Goal: Book appointment/travel/reservation

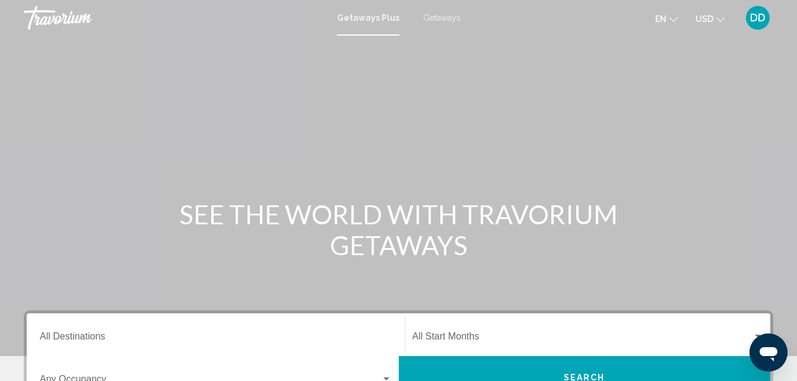
click at [73, 215] on div "SEE THE WORLD WITH TRAVORIUM GETAWAYS" at bounding box center [398, 230] width 797 height 62
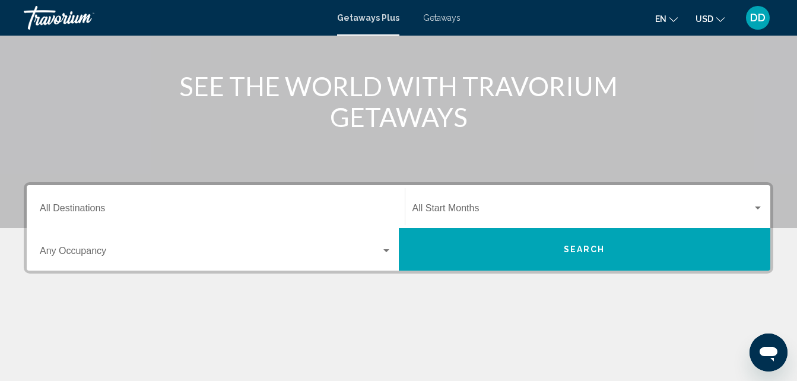
scroll to position [131, 0]
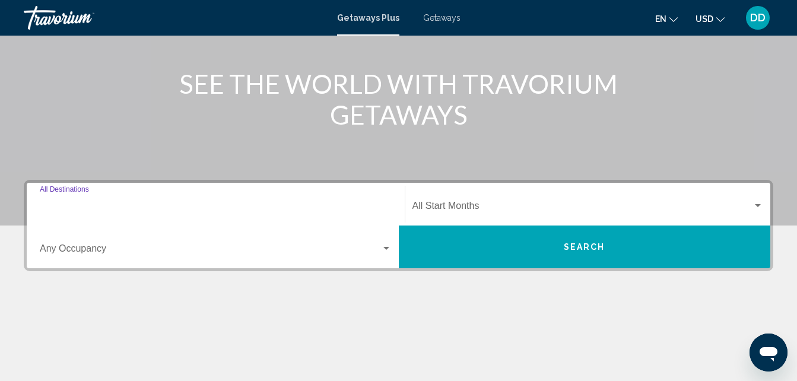
click at [93, 207] on input "Destination All Destinations" at bounding box center [216, 208] width 352 height 11
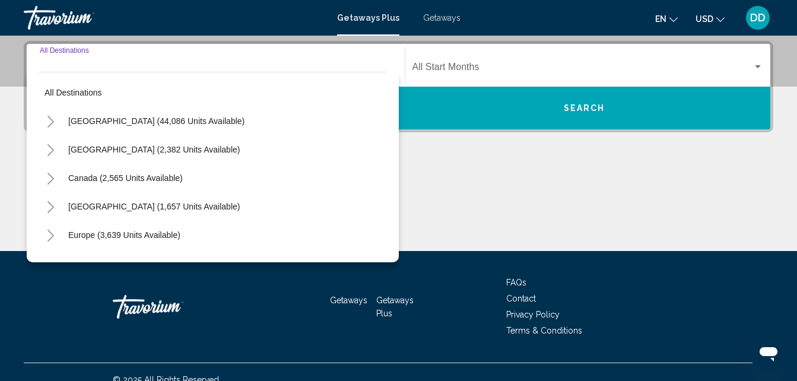
scroll to position [272, 0]
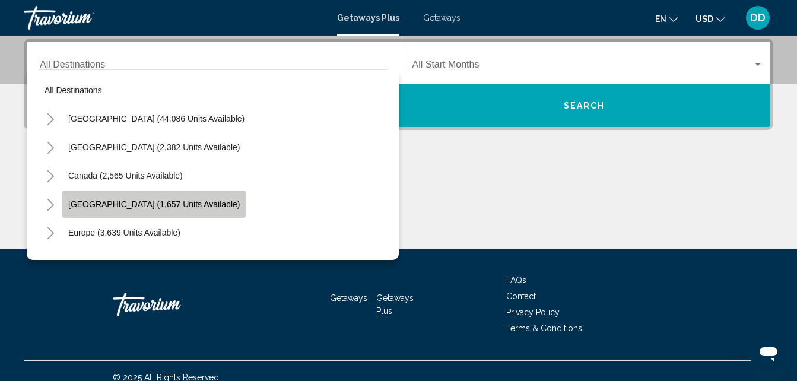
click at [131, 206] on span "[GEOGRAPHIC_DATA] (1,657 units available)" at bounding box center [154, 203] width 172 height 9
type input "**********"
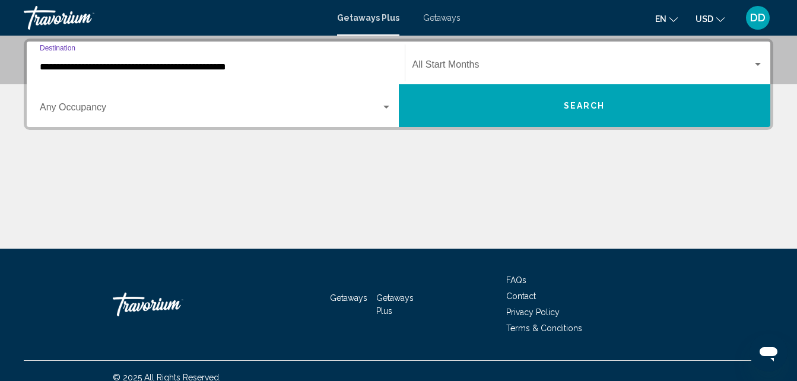
click at [488, 54] on div "Start Month All Start Months" at bounding box center [588, 63] width 351 height 37
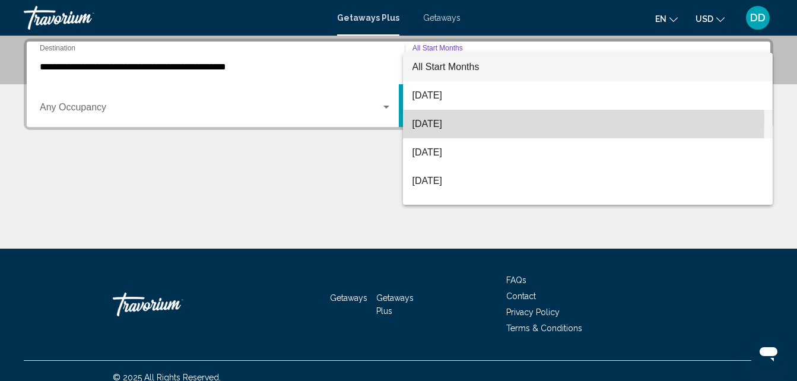
click at [457, 121] on span "[DATE]" at bounding box center [588, 124] width 351 height 28
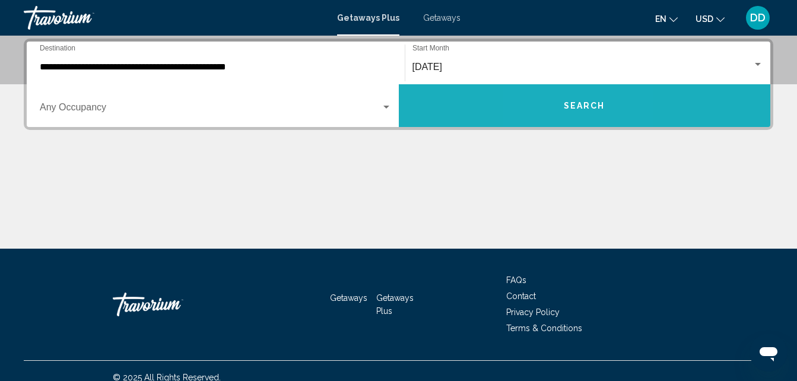
click at [561, 107] on button "Search" at bounding box center [585, 105] width 372 height 43
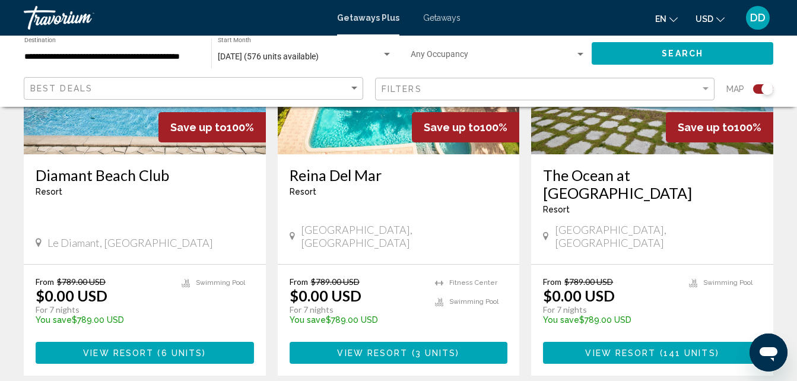
scroll to position [1895, 0]
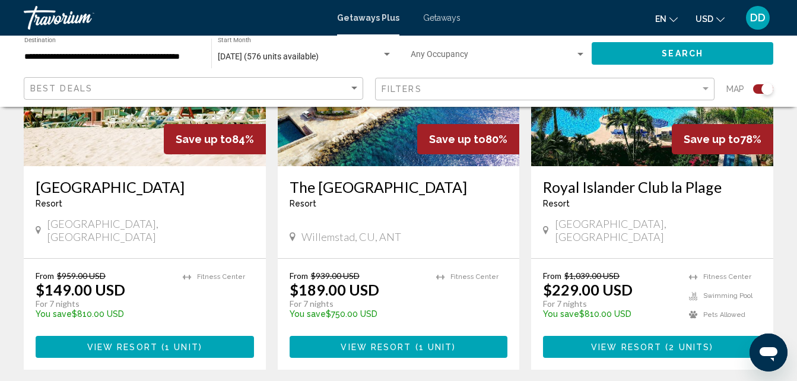
scroll to position [1766, 0]
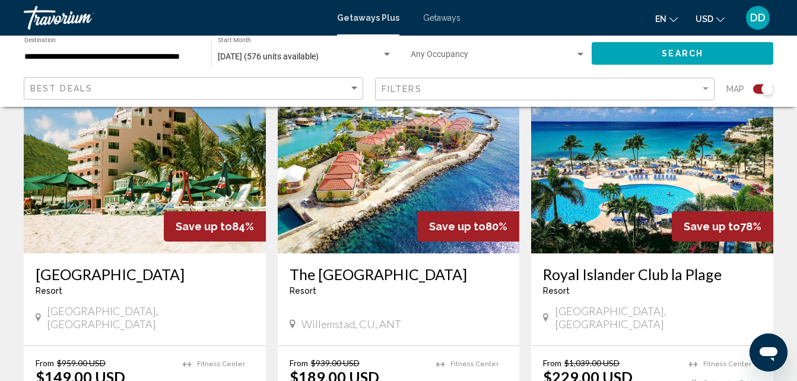
click at [703, 265] on div "Royal Islander Club [GEOGRAPHIC_DATA] - This is an adults only resort" at bounding box center [652, 284] width 218 height 39
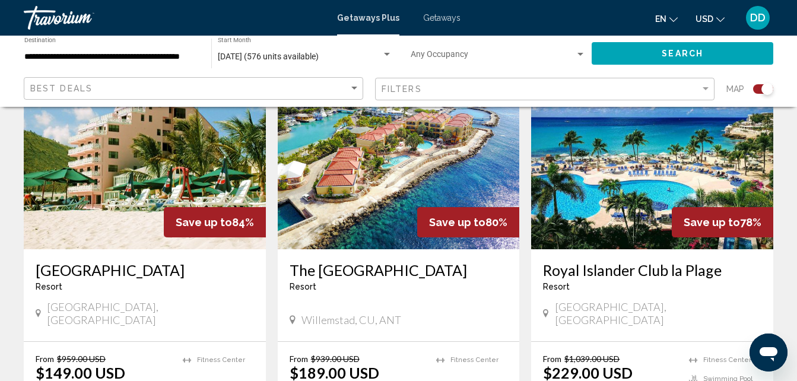
scroll to position [1667, 0]
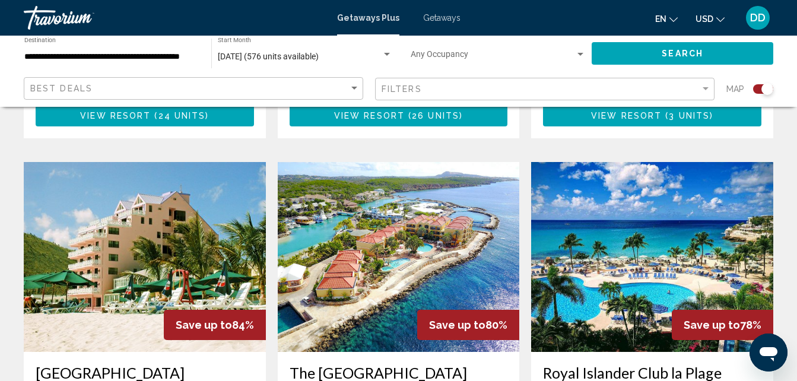
drag, startPoint x: 805, startPoint y: 248, endPoint x: 527, endPoint y: 337, distance: 292.4
click at [527, 337] on app-exchanges-search-item "Save up to 78% Royal Islander Club [GEOGRAPHIC_DATA] - This is an adults only r…" at bounding box center [652, 359] width 254 height 394
drag, startPoint x: 799, startPoint y: 238, endPoint x: 560, endPoint y: 248, distance: 239.4
click at [560, 248] on img "Main content" at bounding box center [652, 257] width 242 height 190
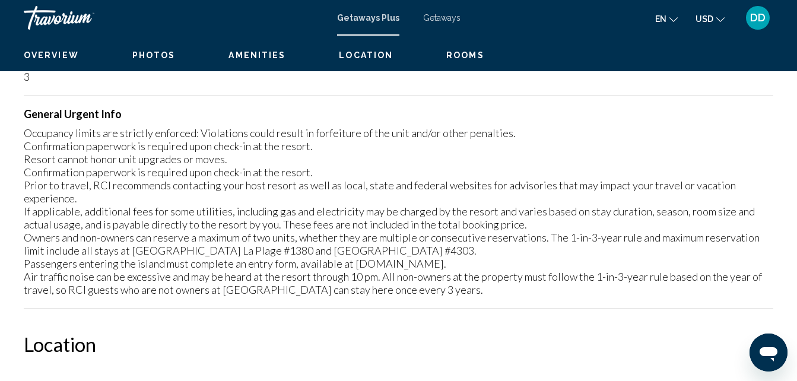
scroll to position [127, 0]
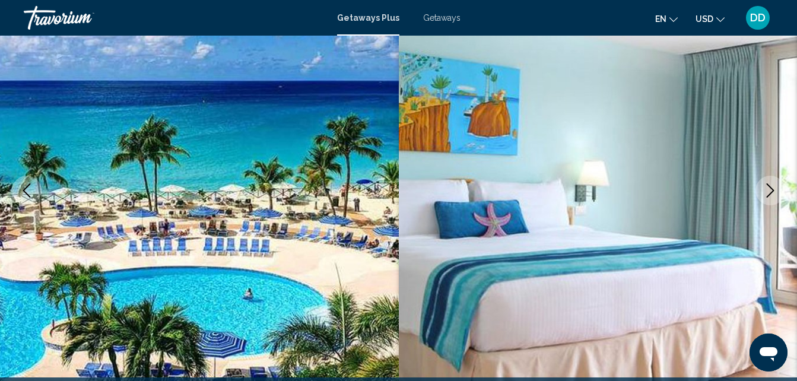
click at [767, 194] on icon "Next image" at bounding box center [770, 190] width 14 height 14
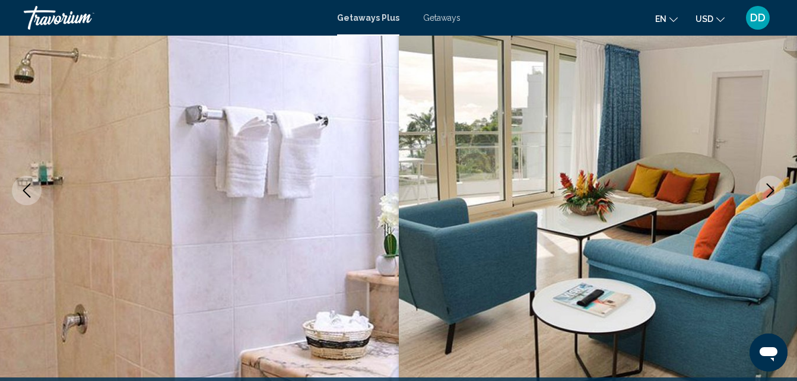
click at [767, 194] on icon "Next image" at bounding box center [770, 190] width 14 height 14
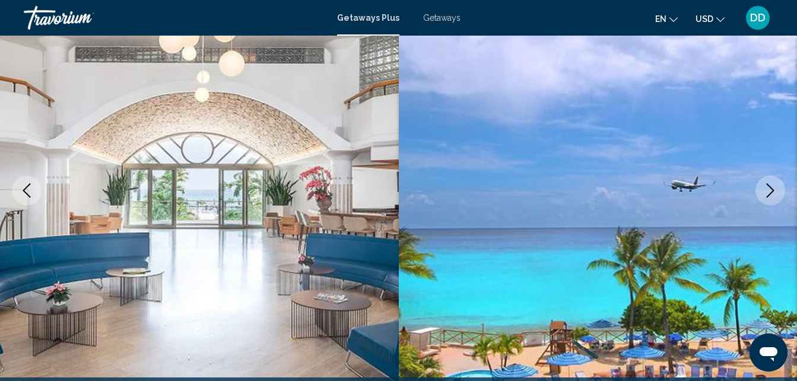
click at [767, 194] on icon "Next image" at bounding box center [770, 190] width 14 height 14
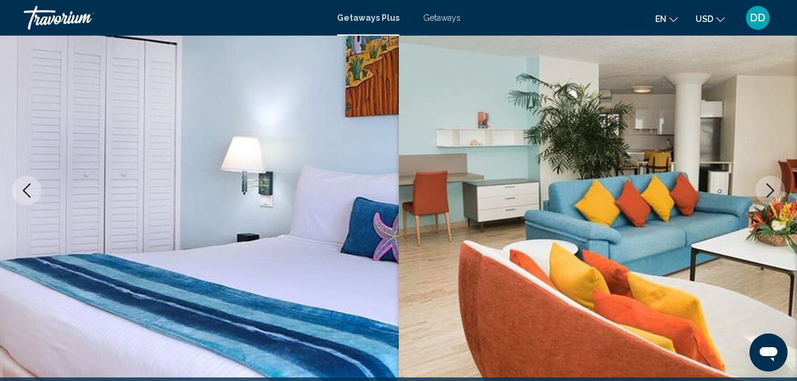
click at [767, 194] on icon "Next image" at bounding box center [770, 190] width 14 height 14
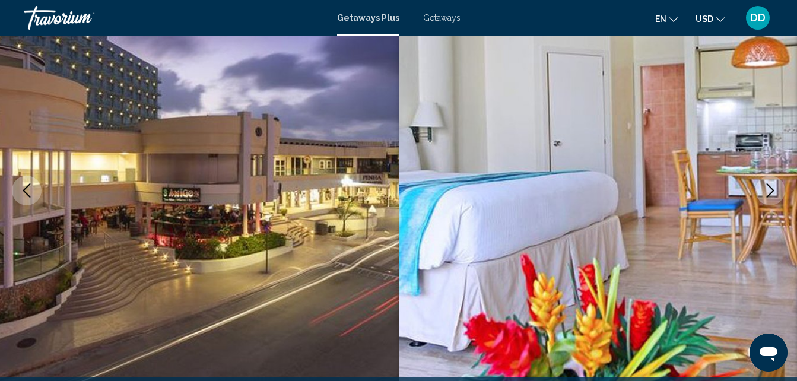
click at [767, 194] on icon "Next image" at bounding box center [770, 190] width 14 height 14
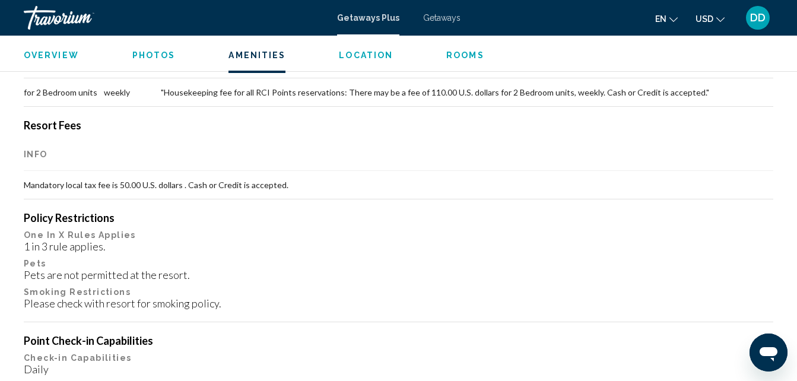
scroll to position [1362, 0]
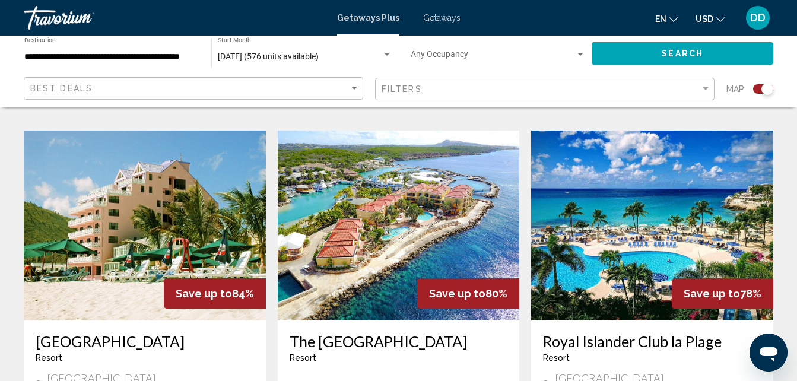
scroll to position [1703, 0]
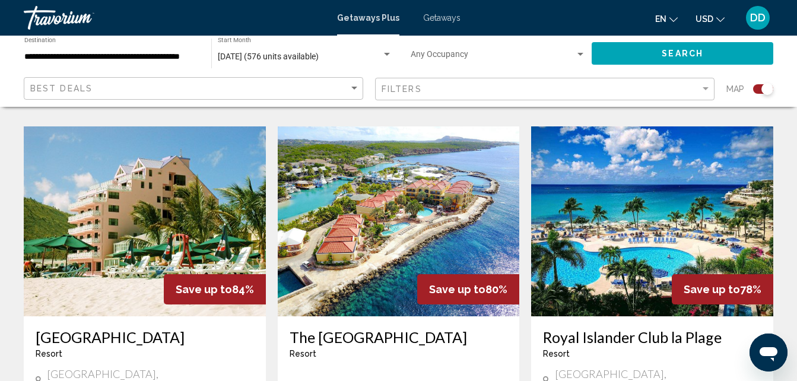
click at [345, 316] on div "The [GEOGRAPHIC_DATA] - This is an adults only resort [GEOGRAPHIC_DATA], CU, ANT" at bounding box center [399, 362] width 242 height 92
click at [372, 241] on img "Main content" at bounding box center [399, 221] width 242 height 190
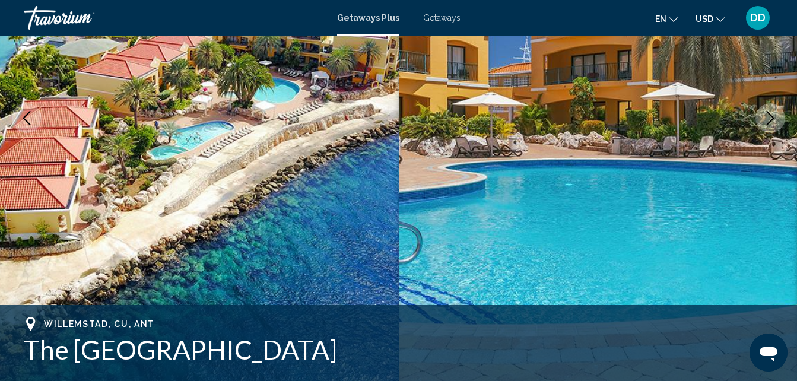
scroll to position [195, 0]
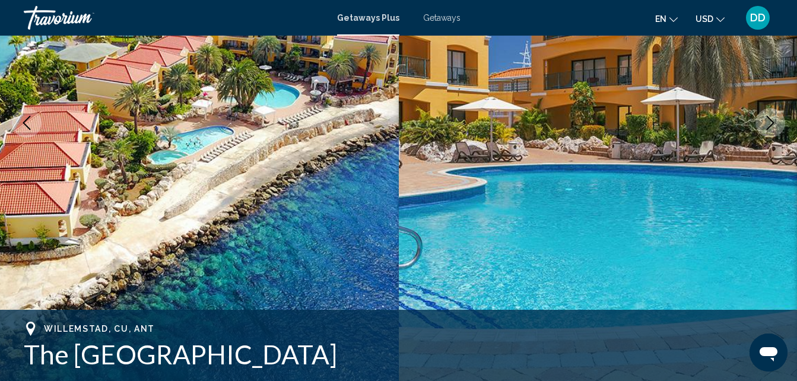
click at [753, 195] on img "Main content" at bounding box center [598, 123] width 399 height 564
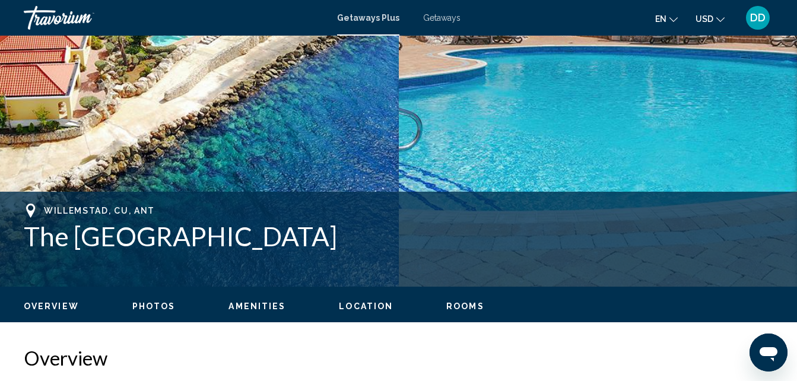
scroll to position [0, 0]
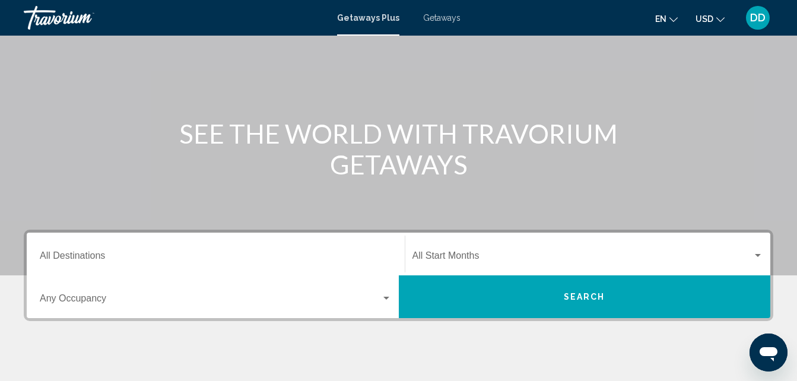
scroll to position [129, 0]
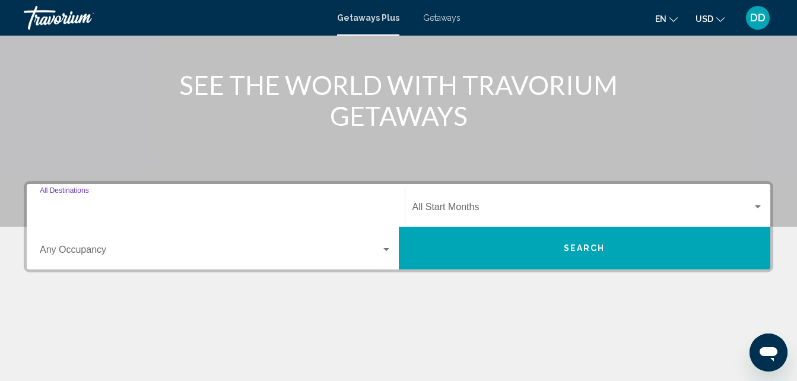
click at [100, 212] on input "Destination All Destinations" at bounding box center [216, 209] width 352 height 11
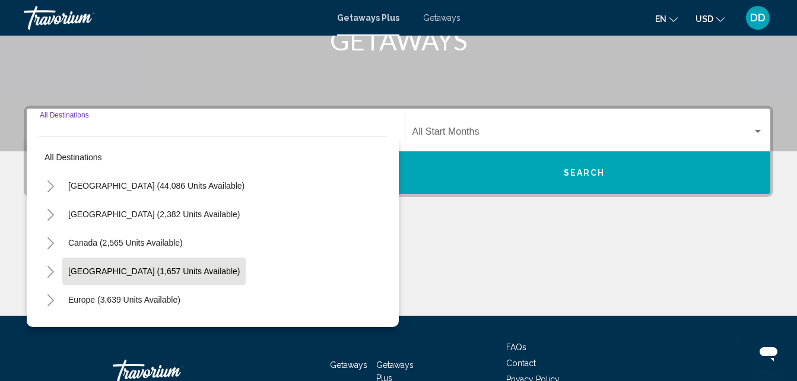
scroll to position [272, 0]
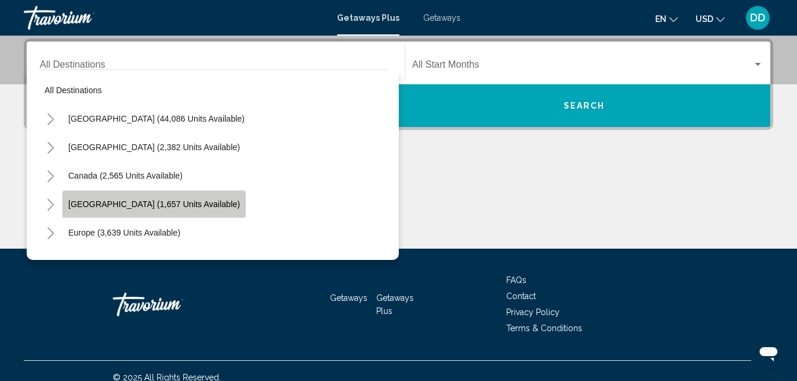
click at [150, 205] on span "[GEOGRAPHIC_DATA] (1,657 units available)" at bounding box center [154, 203] width 172 height 9
type input "**********"
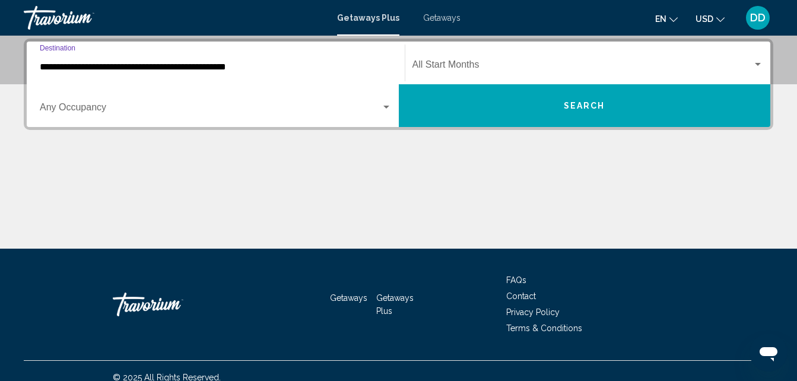
click at [385, 105] on div "Search widget" at bounding box center [386, 107] width 11 height 9
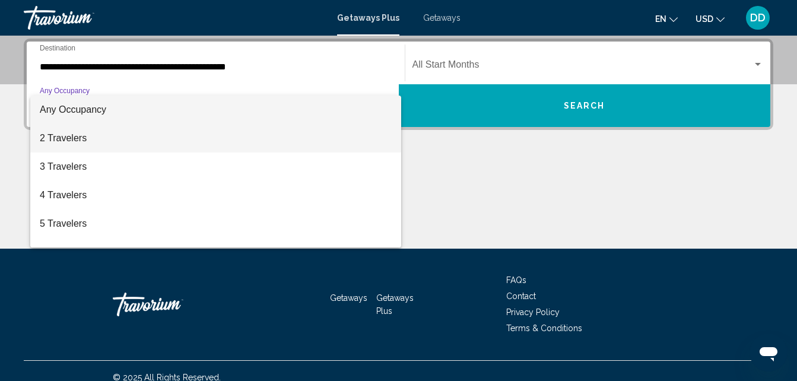
click at [86, 142] on span "2 Travelers" at bounding box center [216, 138] width 352 height 28
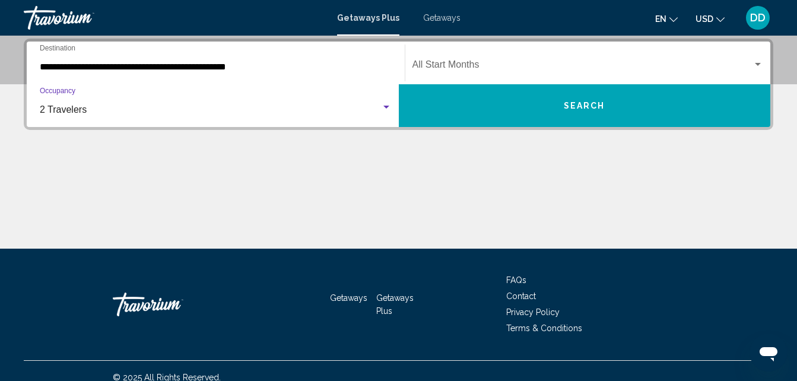
click at [518, 62] on span "Search widget" at bounding box center [583, 67] width 341 height 11
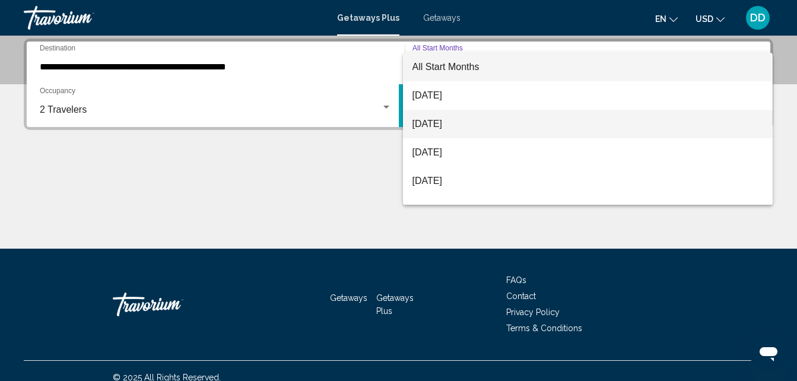
click at [493, 119] on span "[DATE]" at bounding box center [588, 124] width 351 height 28
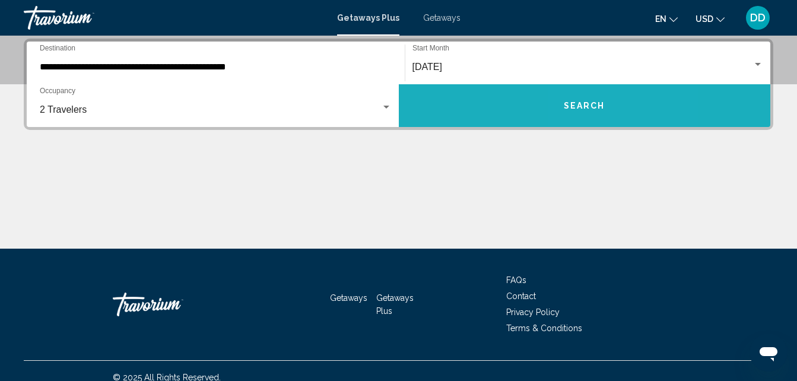
click at [589, 99] on button "Search" at bounding box center [585, 105] width 372 height 43
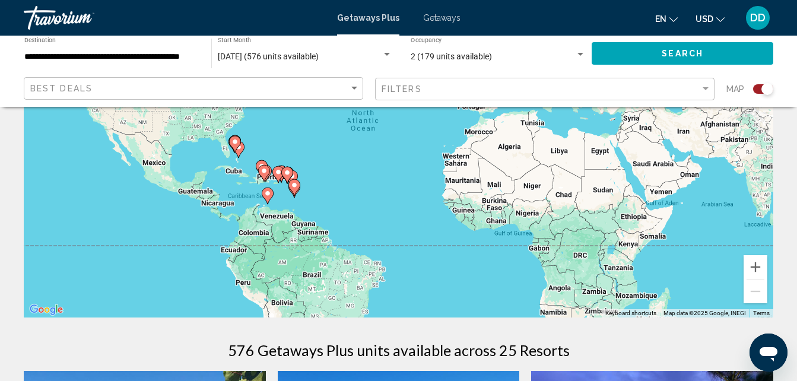
scroll to position [141, 0]
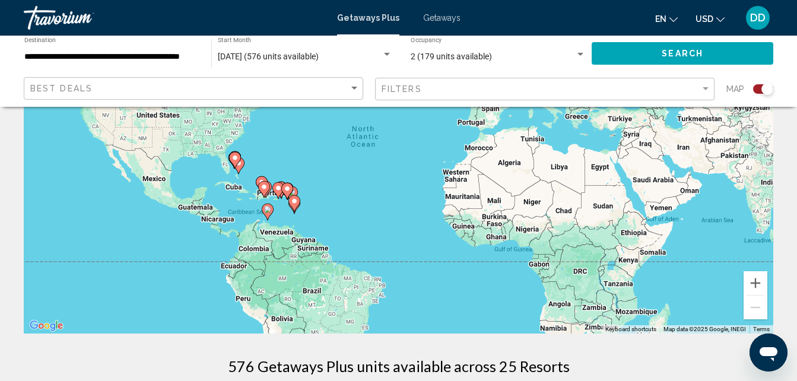
click at [313, 283] on div "To activate drag with keyboard, press Alt + Enter. Once in keyboard drag state,…" at bounding box center [399, 155] width 750 height 356
click at [754, 283] on button "Zoom in" at bounding box center [756, 283] width 24 height 24
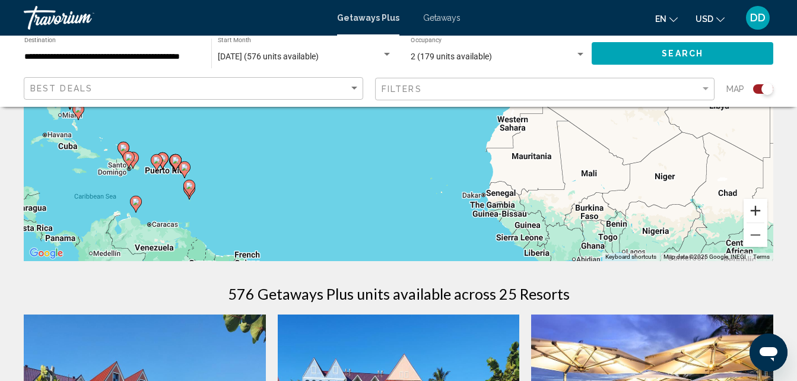
scroll to position [205, 0]
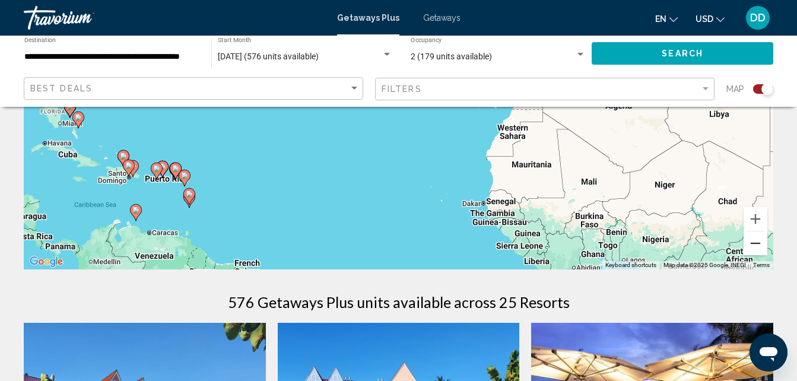
click at [760, 240] on button "Zoom out" at bounding box center [756, 243] width 24 height 24
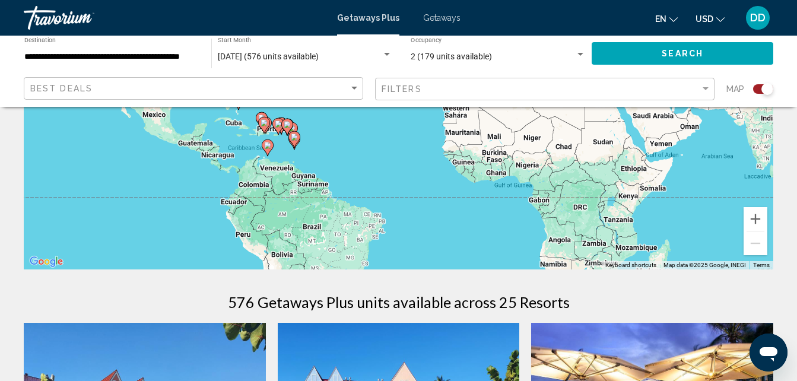
click at [316, 233] on div "To activate drag with keyboard, press Alt + Enter. Once in keyboard drag state,…" at bounding box center [399, 91] width 750 height 356
click at [286, 215] on div "To activate drag with keyboard, press Alt + Enter. Once in keyboard drag state,…" at bounding box center [399, 91] width 750 height 356
click at [274, 186] on div "To activate drag with keyboard, press Alt + Enter. Once in keyboard drag state,…" at bounding box center [399, 91] width 750 height 356
click at [272, 176] on div "To activate drag with keyboard, press Alt + Enter. Once in keyboard drag state,…" at bounding box center [399, 91] width 750 height 356
click at [318, 183] on div "To activate drag with keyboard, press Alt + Enter. Once in keyboard drag state,…" at bounding box center [399, 91] width 750 height 356
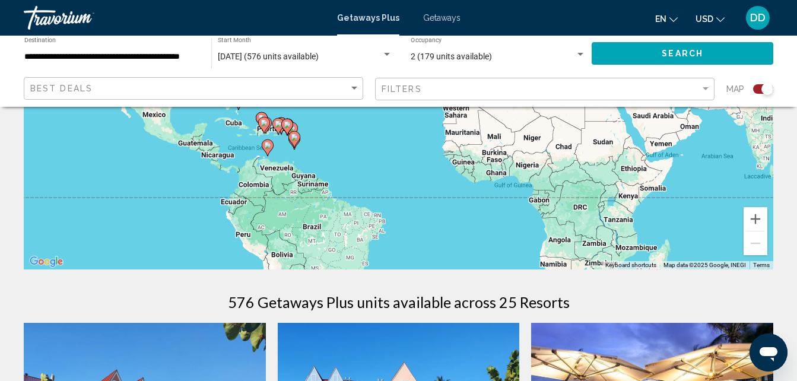
click at [272, 147] on icon "Main content" at bounding box center [267, 147] width 11 height 15
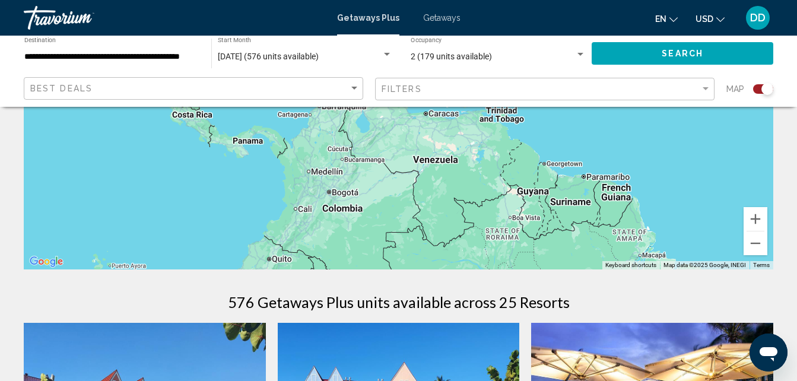
scroll to position [28, 0]
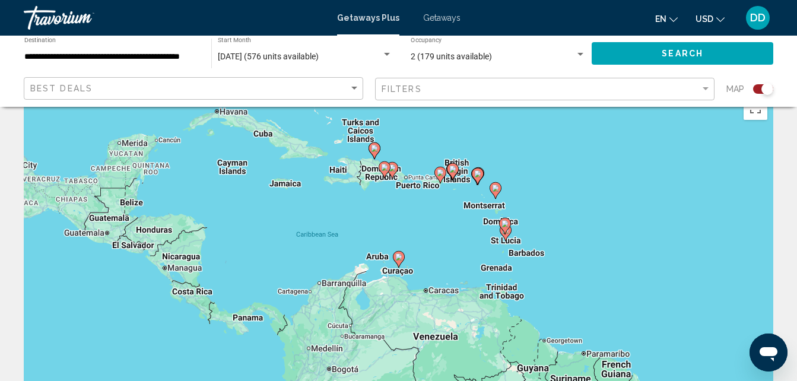
click at [503, 224] on image "Main content" at bounding box center [505, 223] width 7 height 7
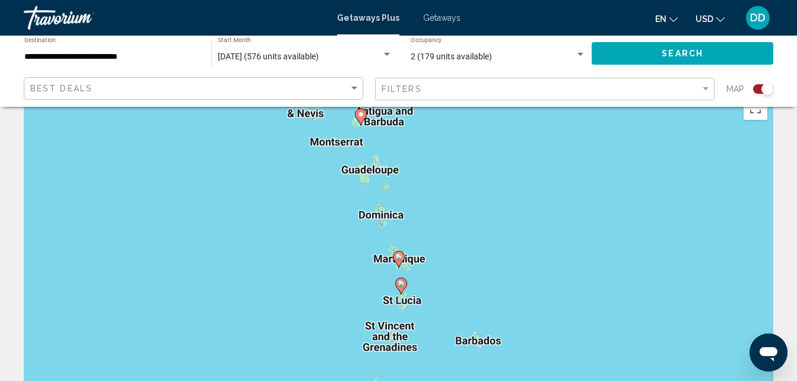
click at [399, 289] on icon "Main content" at bounding box center [400, 285] width 11 height 15
type input "**********"
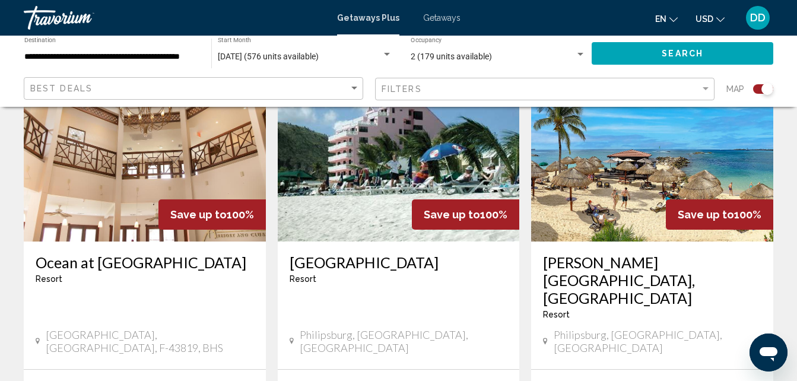
scroll to position [1347, 0]
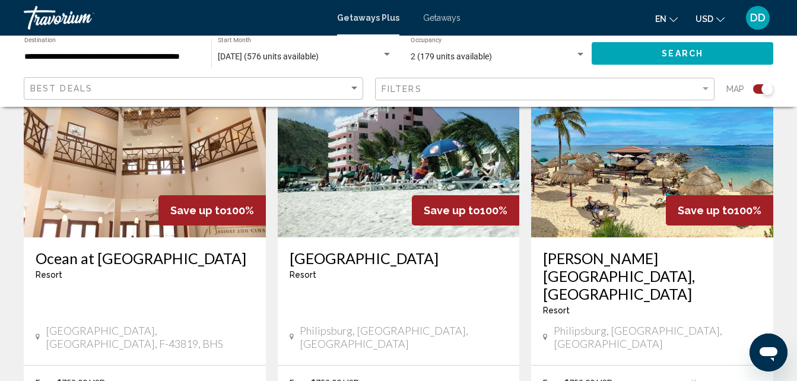
click at [611, 200] on img "Main content" at bounding box center [652, 142] width 242 height 190
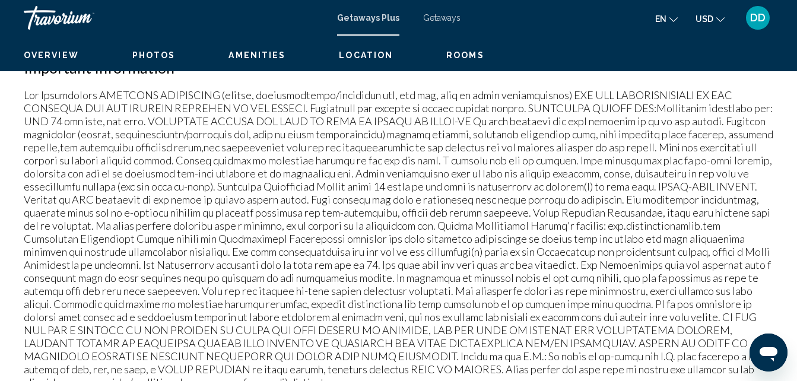
scroll to position [127, 0]
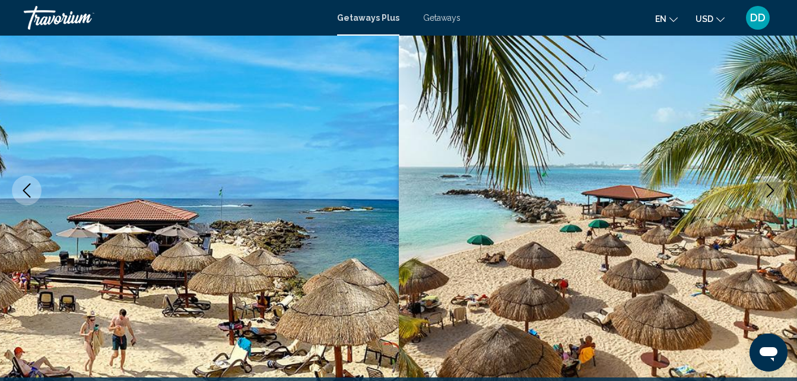
click at [785, 226] on img "Main content" at bounding box center [598, 191] width 399 height 564
click at [756, 236] on img "Main content" at bounding box center [598, 191] width 399 height 564
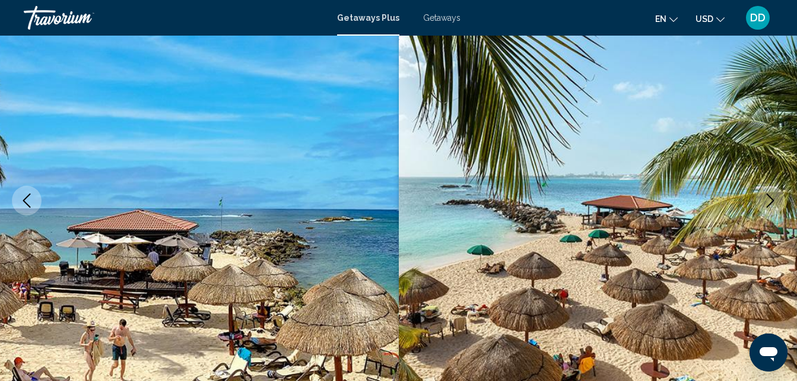
scroll to position [0, 0]
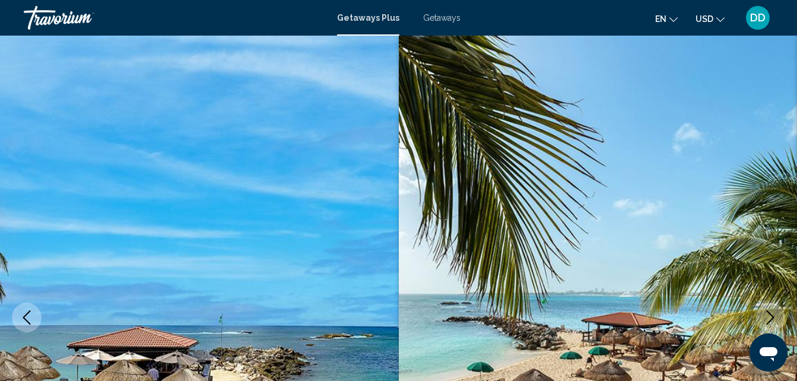
click at [413, 20] on li "Getaways" at bounding box center [435, 17] width 49 height 9
click at [426, 20] on span "Getaways" at bounding box center [441, 17] width 37 height 9
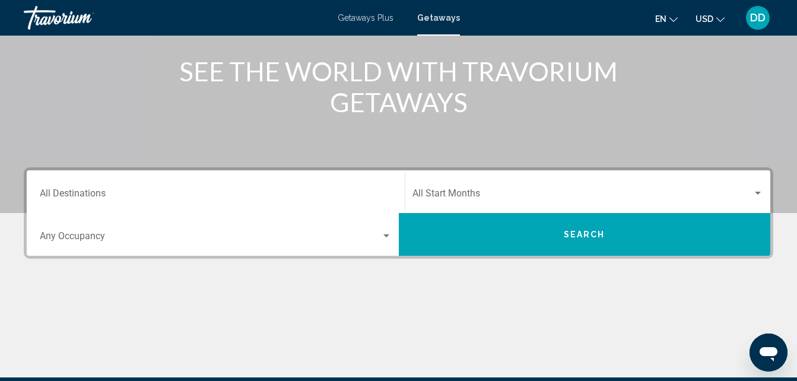
scroll to position [141, 0]
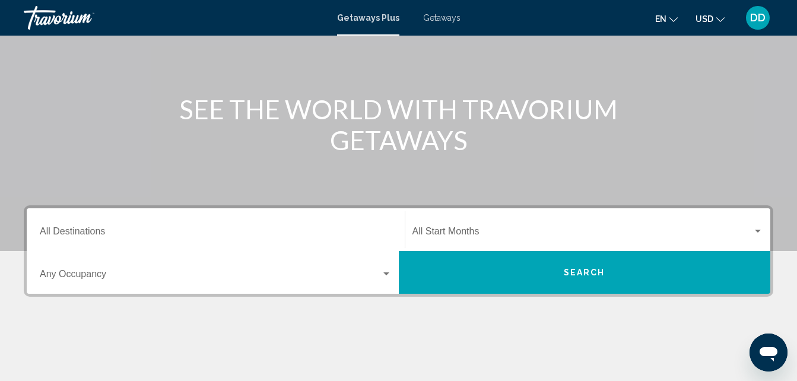
scroll to position [147, 0]
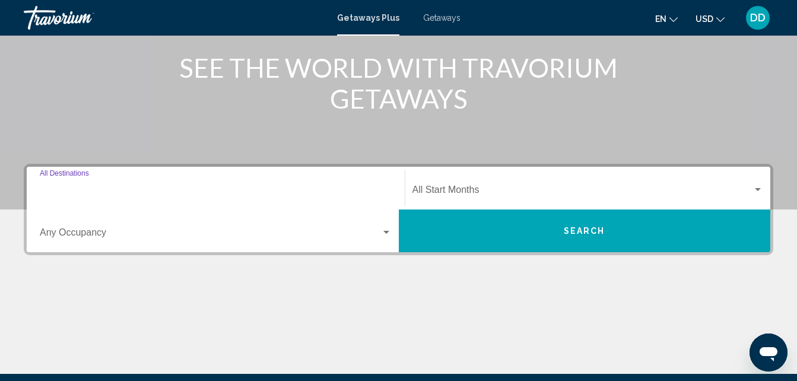
click at [66, 188] on input "Destination All Destinations" at bounding box center [216, 192] width 352 height 11
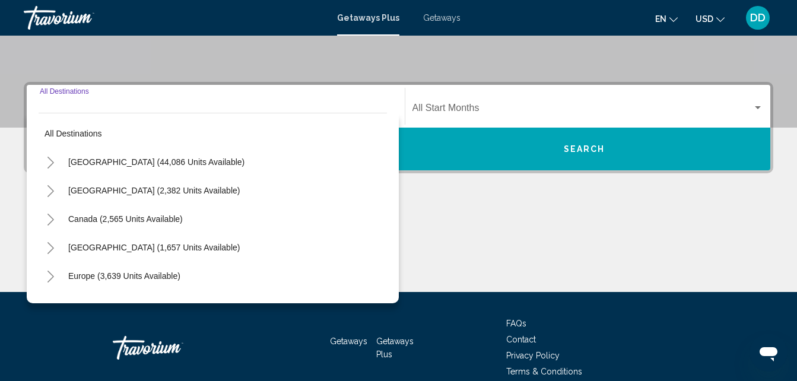
scroll to position [272, 0]
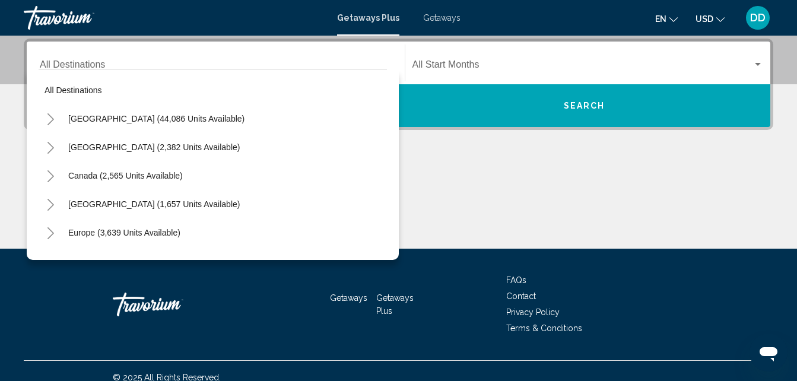
click at [507, 206] on div "Main content" at bounding box center [399, 204] width 750 height 89
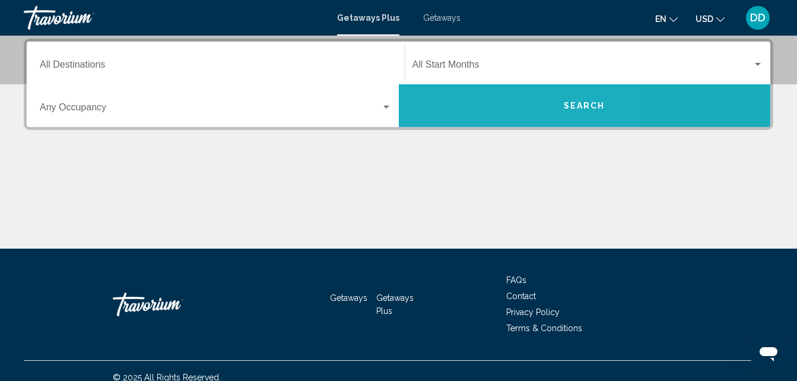
click at [479, 99] on button "Search" at bounding box center [585, 105] width 372 height 43
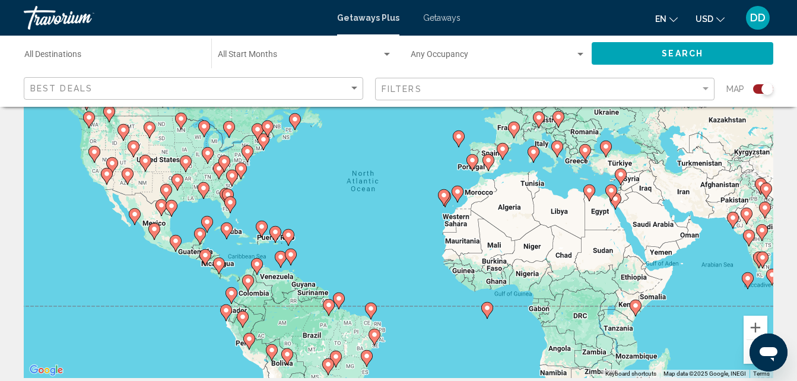
scroll to position [117, 0]
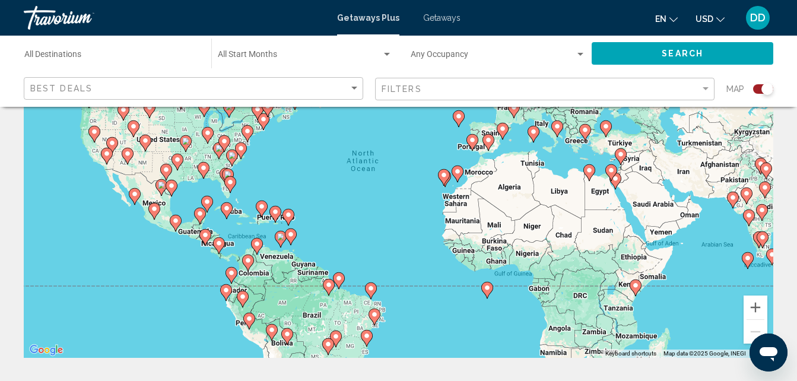
click at [398, 94] on div "Filters" at bounding box center [546, 89] width 329 height 22
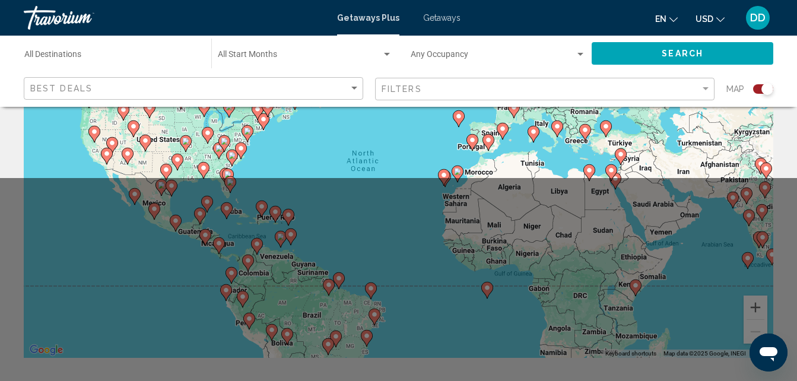
click at [466, 66] on div "Occupancy Any Occupancy" at bounding box center [498, 53] width 175 height 33
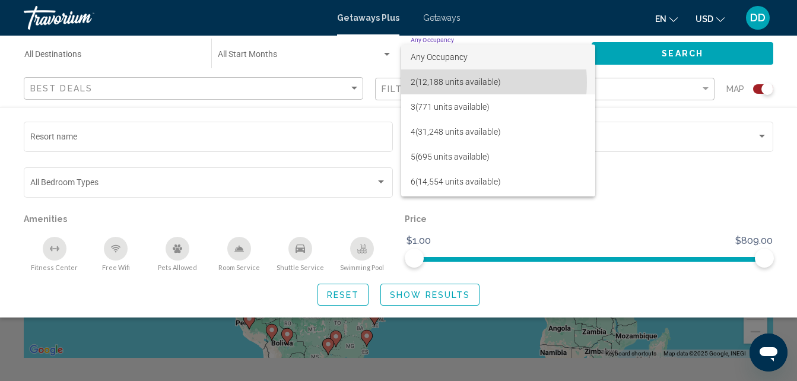
click at [452, 83] on span "2 (12,188 units available)" at bounding box center [498, 81] width 175 height 25
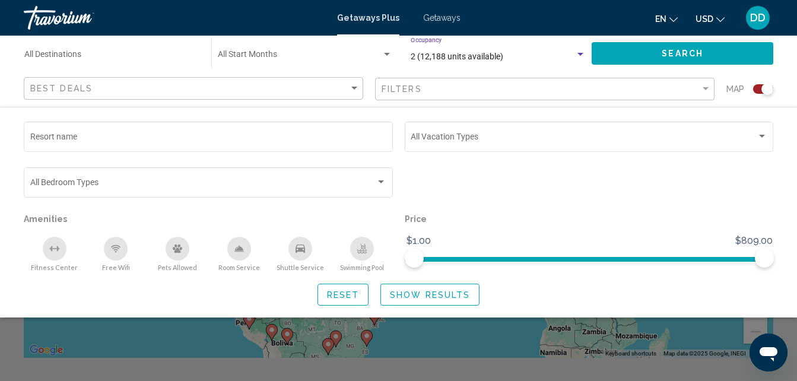
click at [452, 83] on div "Filters" at bounding box center [546, 89] width 329 height 22
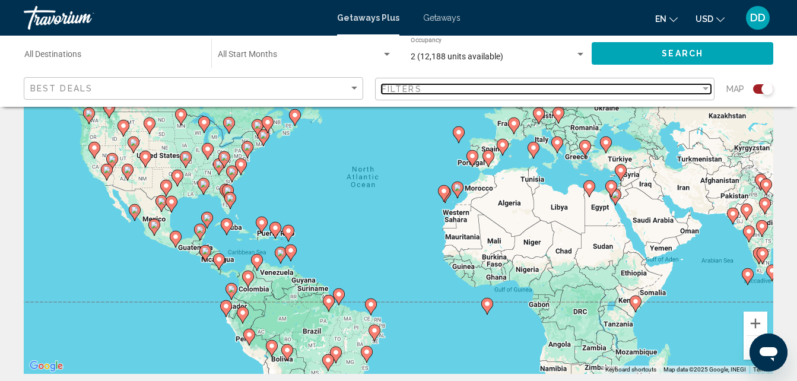
scroll to position [105, 0]
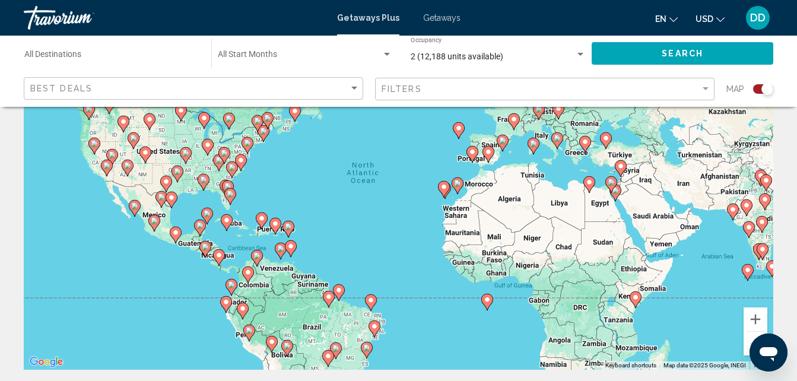
click at [242, 307] on image "Main content" at bounding box center [242, 308] width 7 height 7
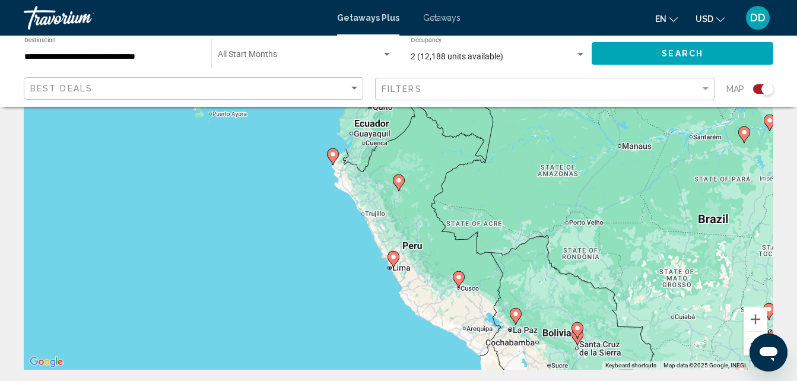
click at [460, 284] on icon "Main content" at bounding box center [458, 279] width 11 height 15
type input "**********"
click at [460, 284] on div "To activate drag with keyboard, press Alt + Enter. Once in keyboard drag state,…" at bounding box center [399, 192] width 750 height 356
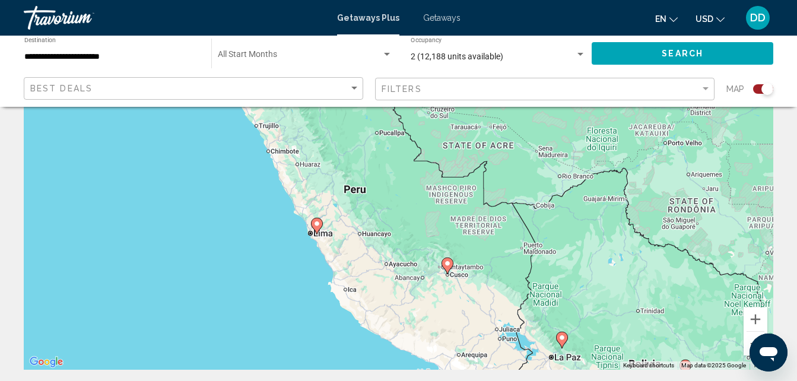
click at [449, 262] on image "Main content" at bounding box center [447, 263] width 7 height 7
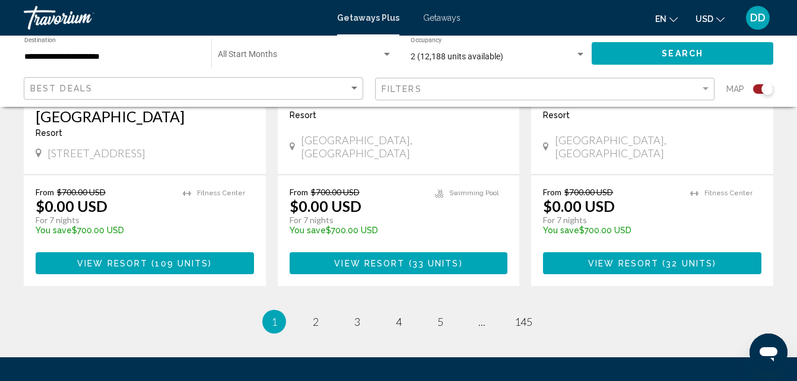
scroll to position [1939, 0]
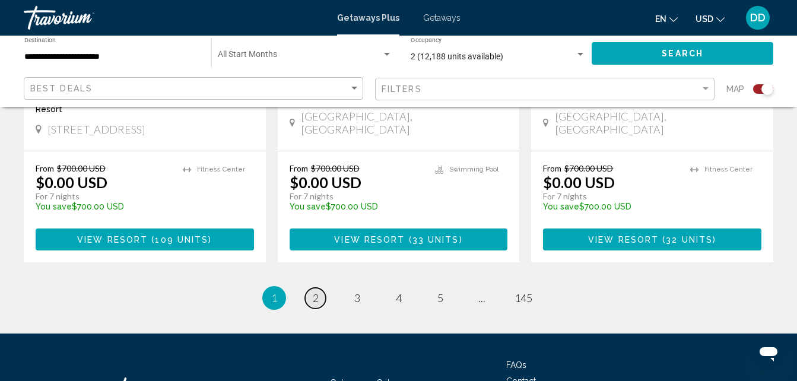
click at [317, 291] on span "2" at bounding box center [316, 297] width 6 height 13
